Goal: Transaction & Acquisition: Obtain resource

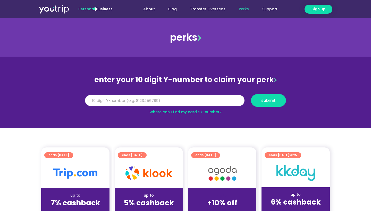
click at [192, 101] on input "Y Number" at bounding box center [165, 100] width 160 height 11
type input "8142594252"
click at [266, 106] on button "submit" at bounding box center [268, 100] width 35 height 13
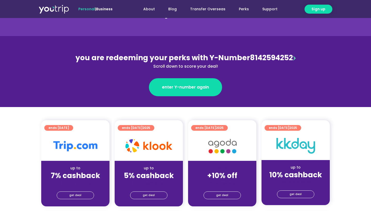
scroll to position [34, 0]
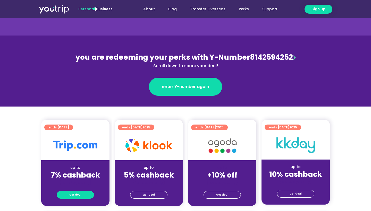
click at [76, 194] on span "get deal" at bounding box center [75, 195] width 12 height 7
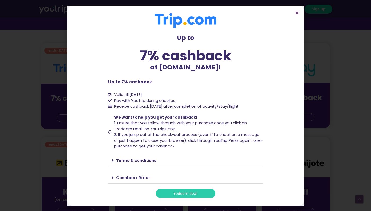
scroll to position [329, 0]
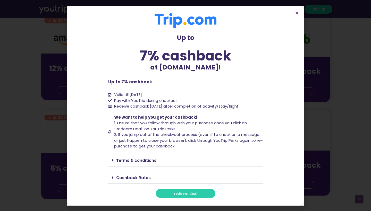
click at [170, 193] on link "redeem deal" at bounding box center [186, 193] width 60 height 9
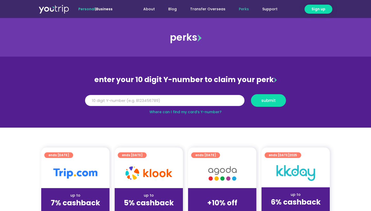
click at [126, 104] on input "Y Number" at bounding box center [165, 100] width 160 height 11
type input "8100027659"
click at [203, 101] on span "submit" at bounding box center [268, 101] width 14 height 4
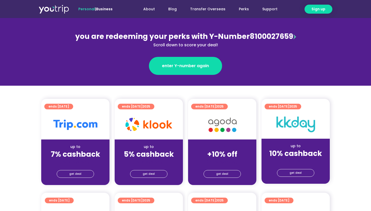
scroll to position [76, 0]
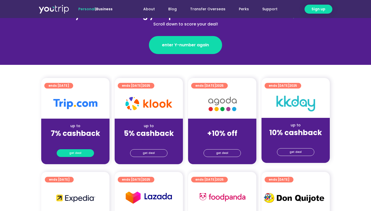
click at [77, 153] on span "get deal" at bounding box center [75, 153] width 12 height 7
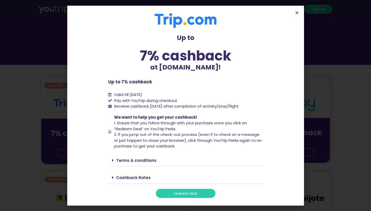
click at [112, 161] on div "Terms & conditions" at bounding box center [185, 161] width 155 height 12
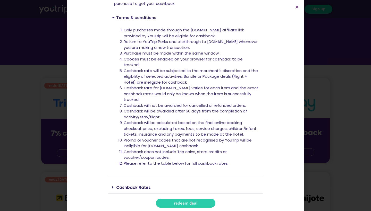
scroll to position [137, 0]
click at [181, 202] on span "redeem deal" at bounding box center [185, 204] width 23 height 4
